Goal: Information Seeking & Learning: Learn about a topic

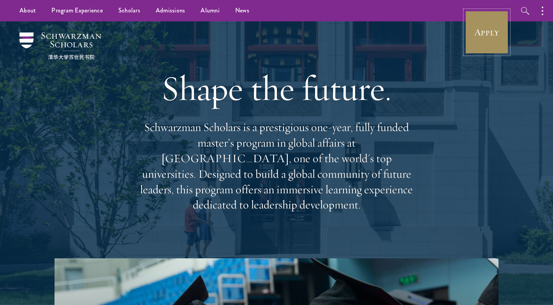
click at [492, 46] on link "Apply" at bounding box center [487, 33] width 44 height 44
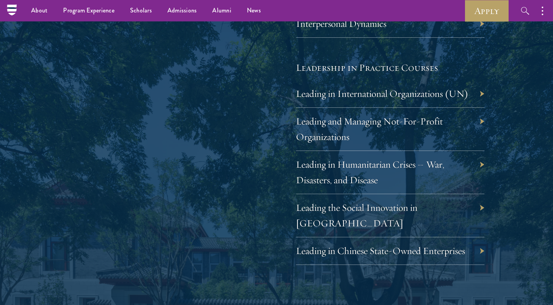
scroll to position [1285, 0]
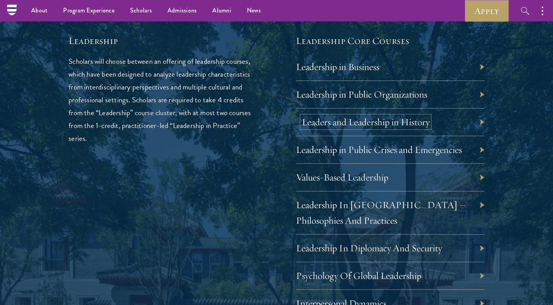
click at [381, 125] on link "Leaders and Leadership in History" at bounding box center [366, 122] width 128 height 12
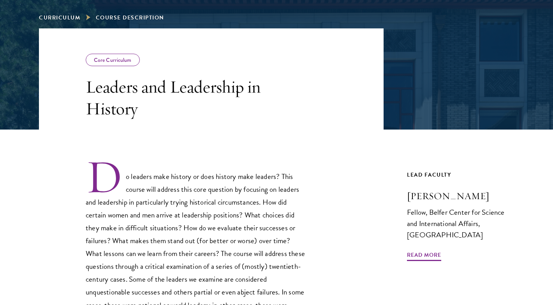
scroll to position [125, 0]
